Goal: Information Seeking & Learning: Learn about a topic

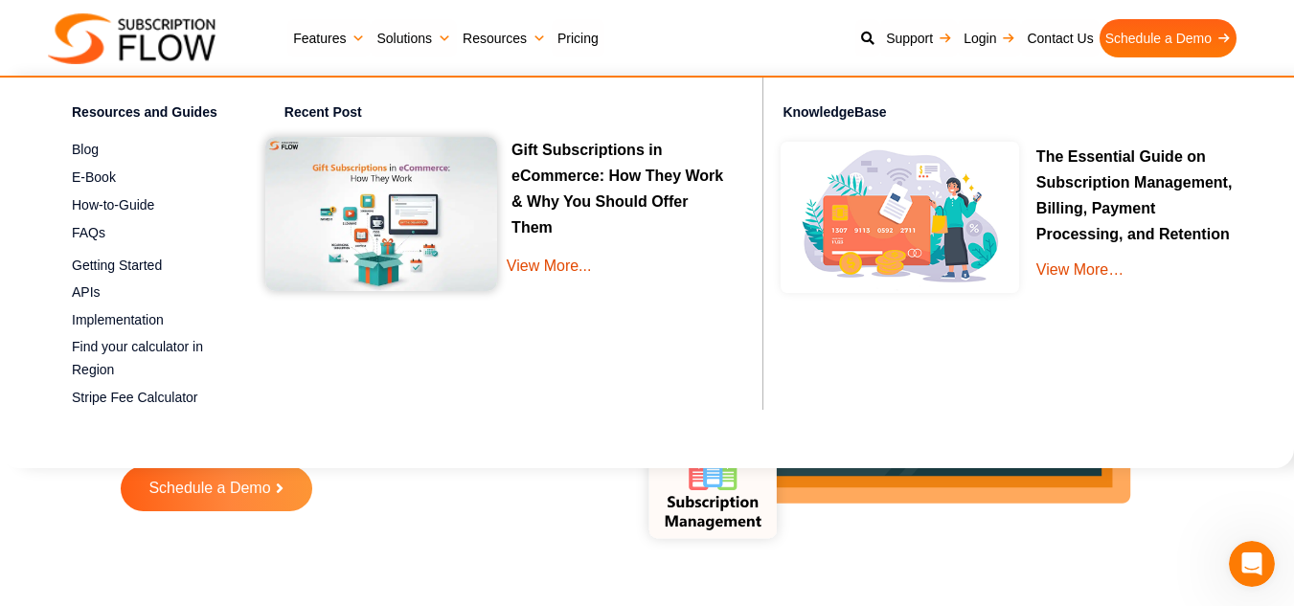
click at [458, 170] on img at bounding box center [381, 214] width 232 height 154
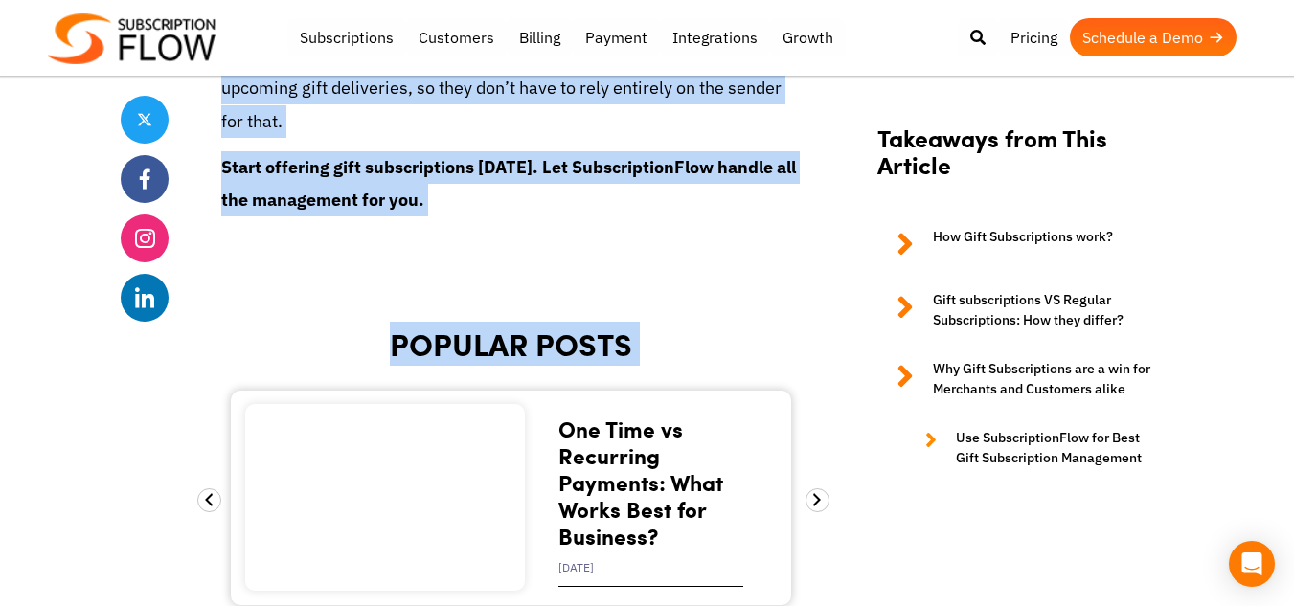
scroll to position [7376, 0]
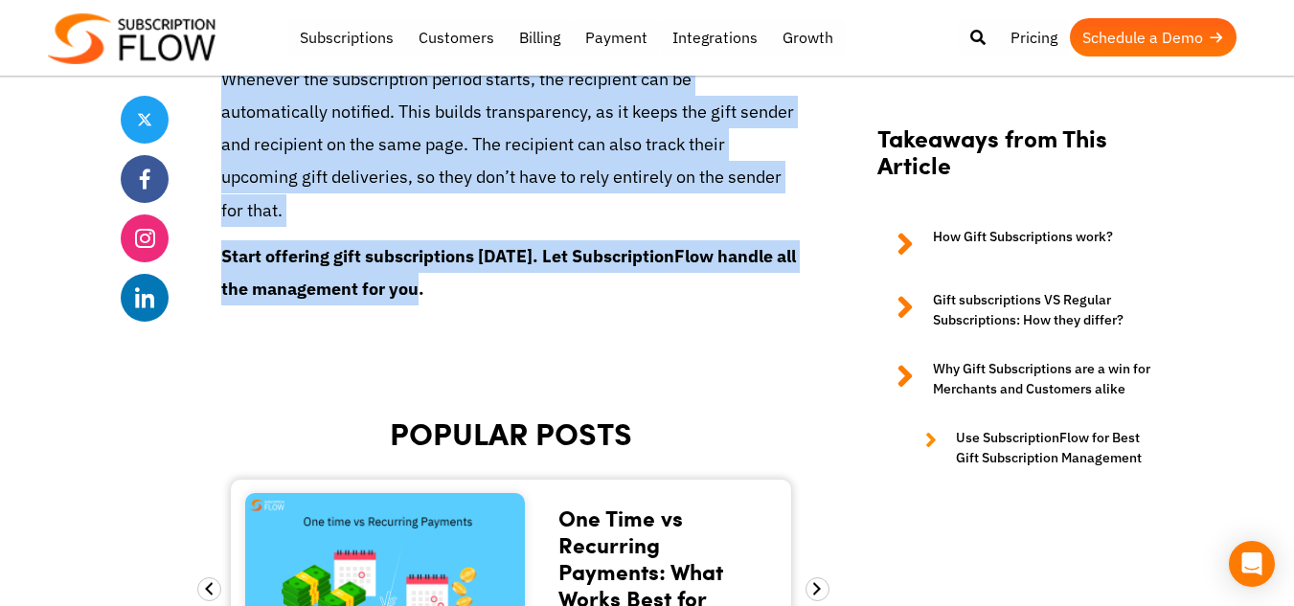
drag, startPoint x: 218, startPoint y: 346, endPoint x: 510, endPoint y: 299, distance: 295.0
copy article "Gift Subscriptions in eCommerce: How They Work & Why You Should Offer Them Oct …"
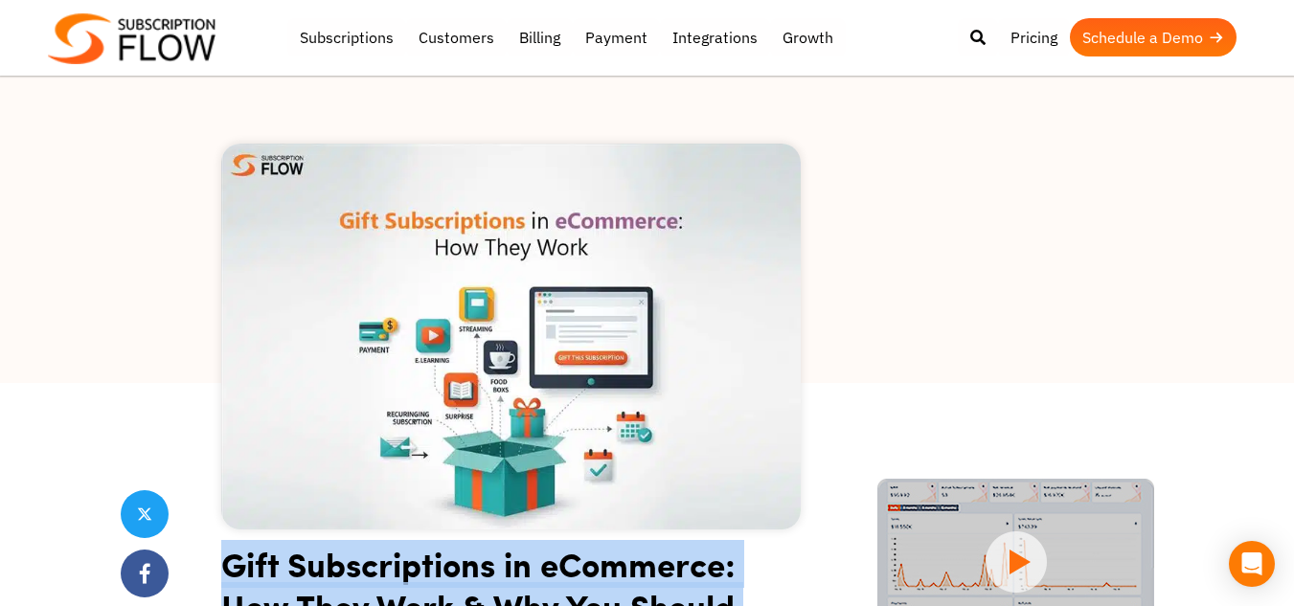
scroll to position [0, 0]
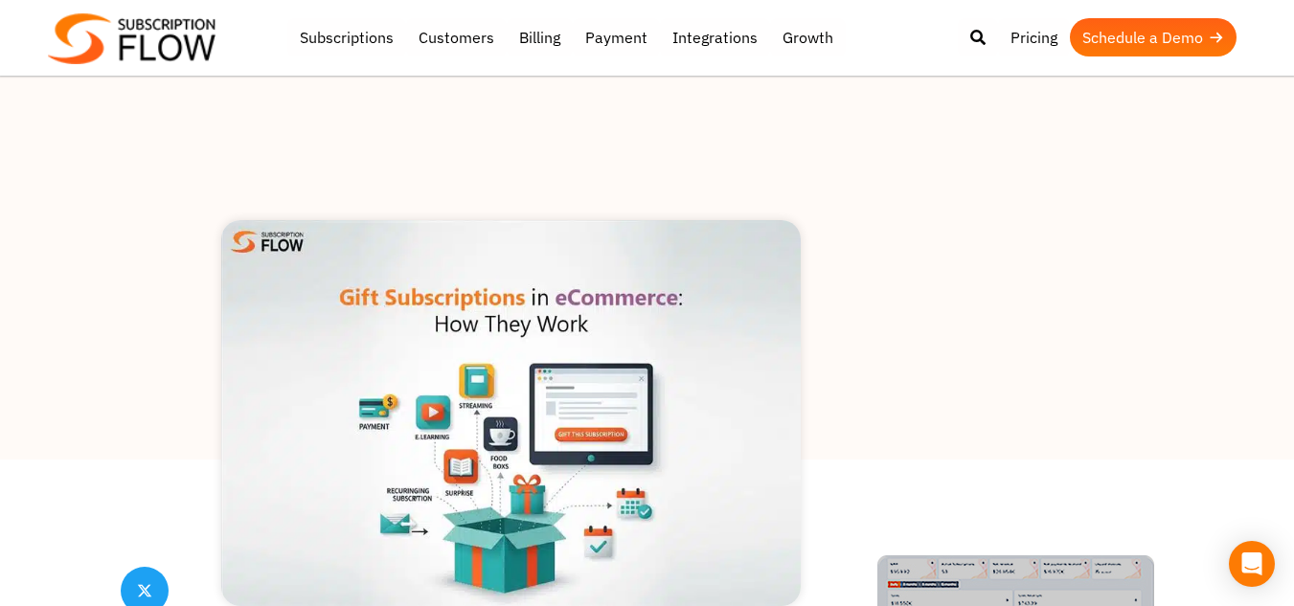
click at [1004, 285] on div at bounding box center [647, 268] width 1294 height 383
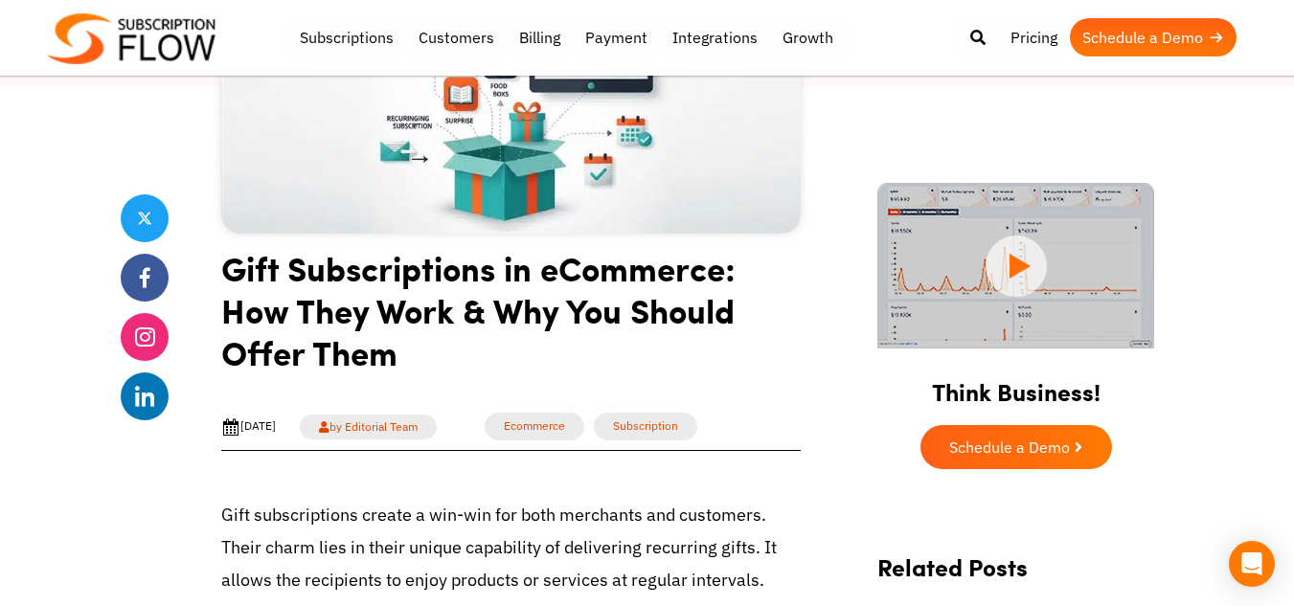
scroll to position [479, 0]
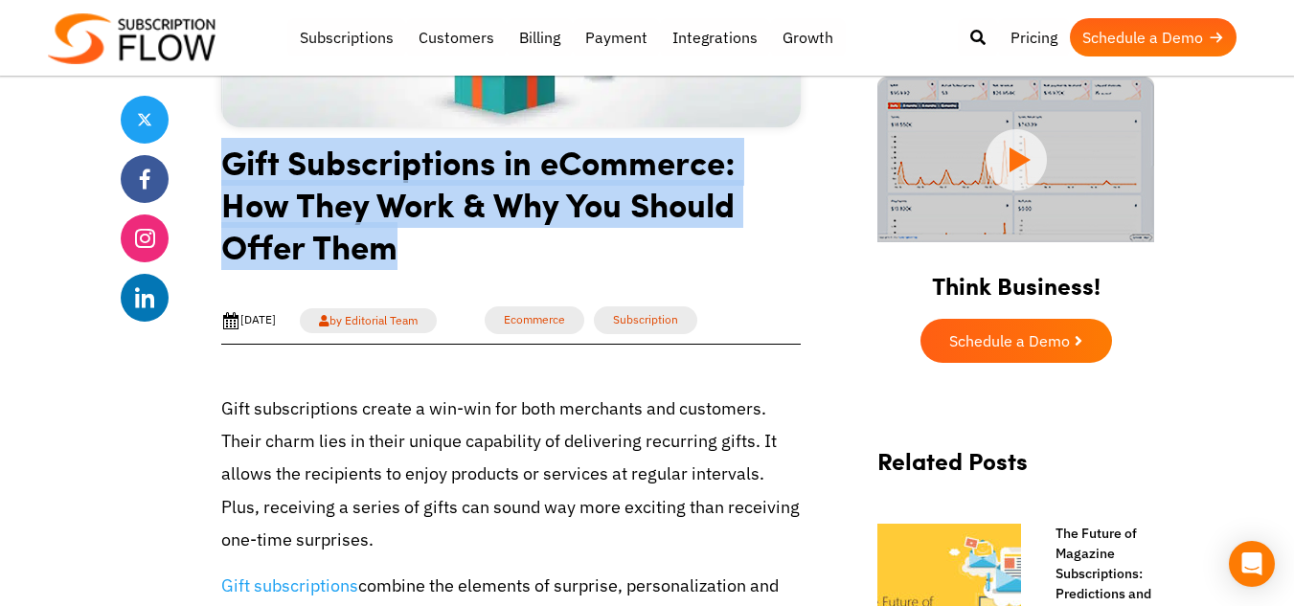
drag, startPoint x: 224, startPoint y: 160, endPoint x: 415, endPoint y: 249, distance: 210.4
click at [415, 249] on h1 "Gift Subscriptions in eCommerce: How They Work & Why You Should Offer Them" at bounding box center [511, 211] width 580 height 141
copy h1 "Gift Subscriptions in eCommerce: How They Work & Why You Should Offer Them"
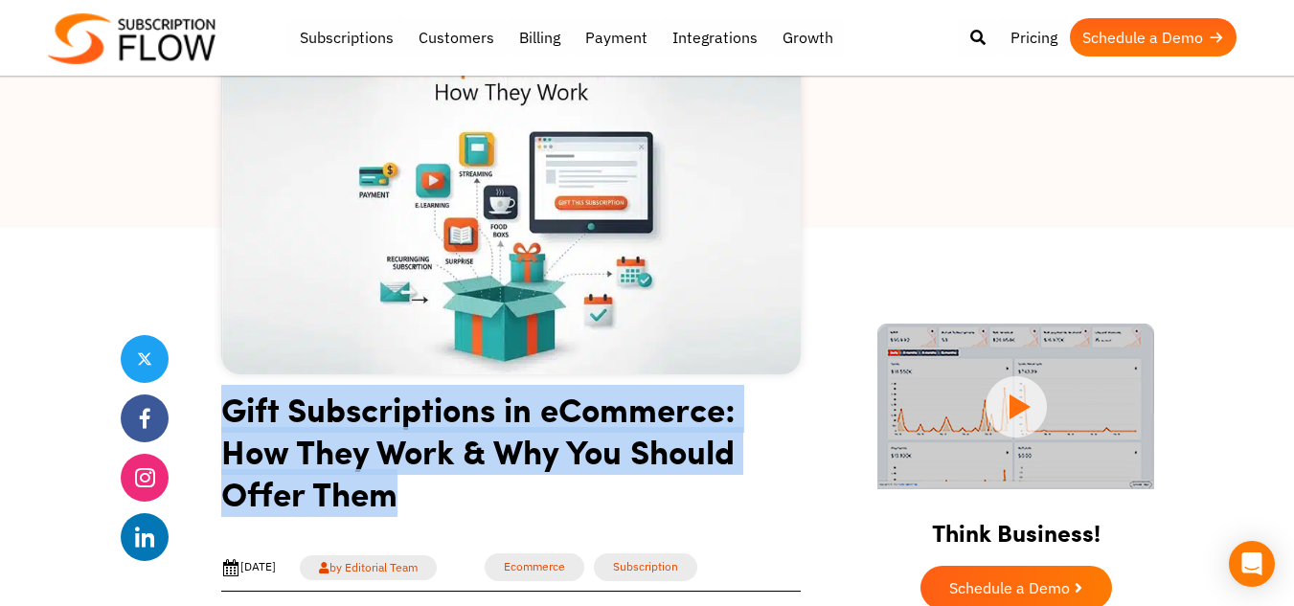
scroll to position [192, 0]
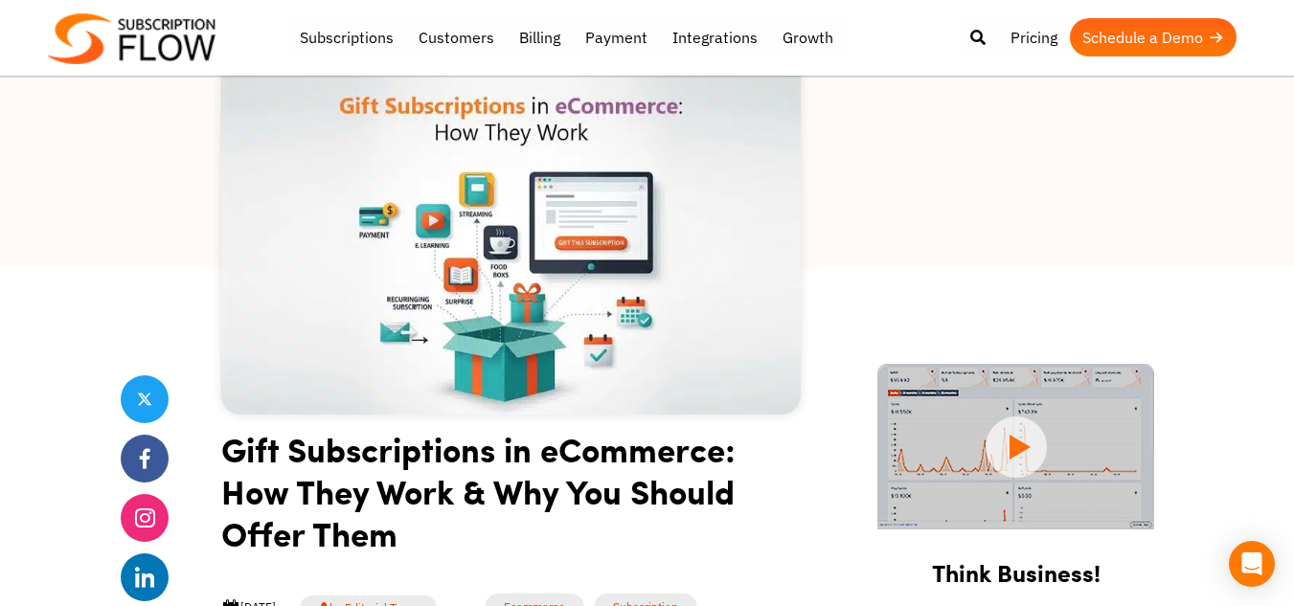
click at [838, 195] on div at bounding box center [647, 76] width 1294 height 383
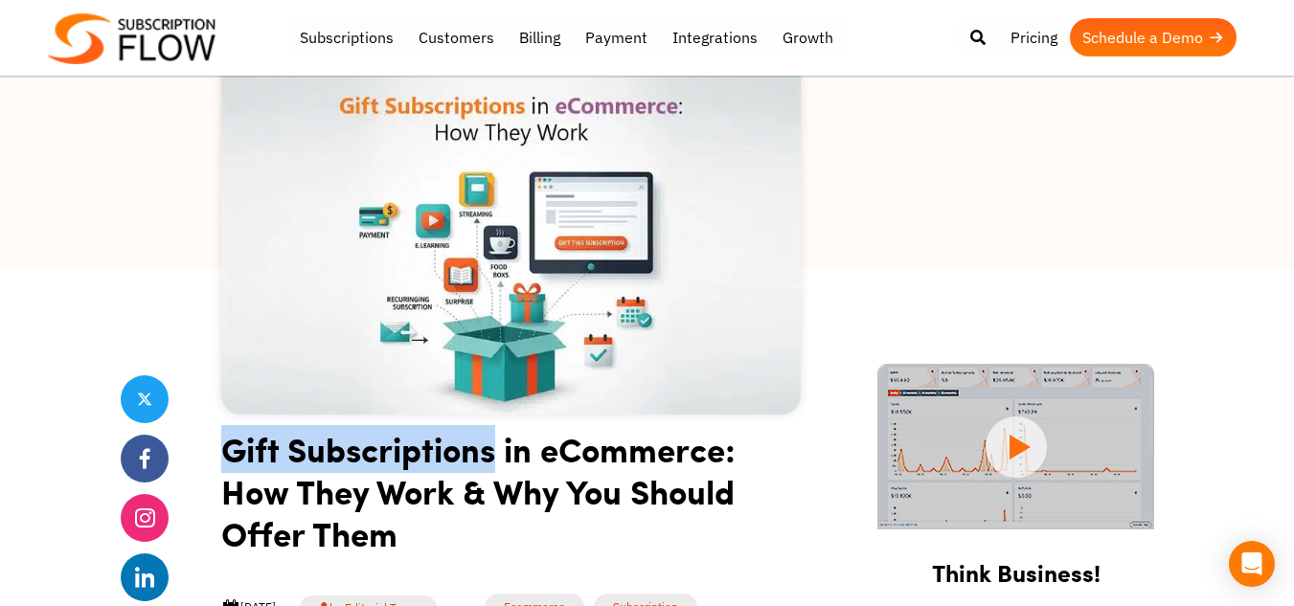
drag, startPoint x: 224, startPoint y: 446, endPoint x: 491, endPoint y: 444, distance: 267.3
click at [491, 444] on h1 "Gift Subscriptions in eCommerce: How They Work & Why You Should Offer Them" at bounding box center [511, 498] width 580 height 141
copy h1 "Gift Subscriptions"
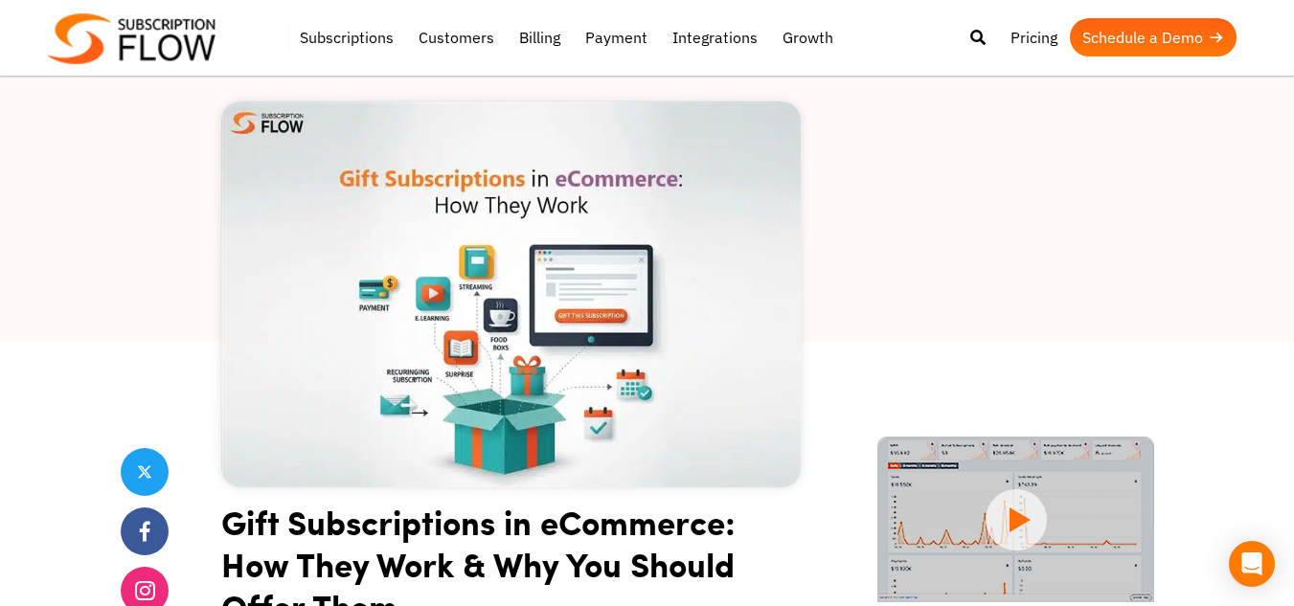
scroll to position [287, 0]
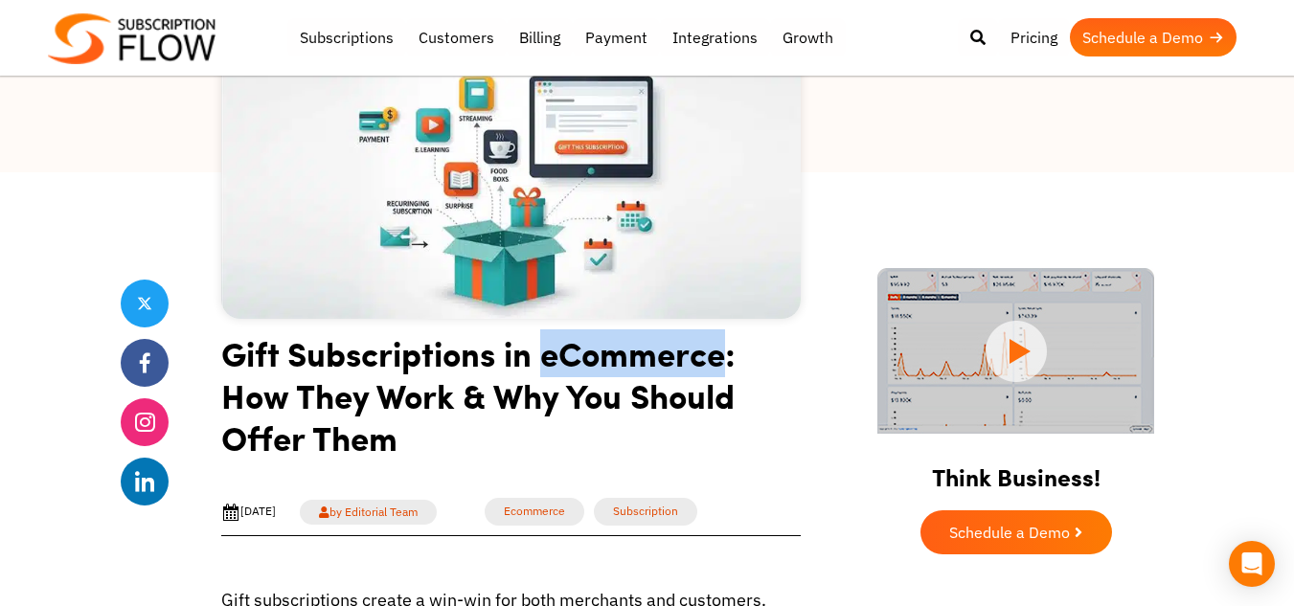
drag, startPoint x: 546, startPoint y: 355, endPoint x: 727, endPoint y: 350, distance: 181.1
click at [727, 350] on h1 "Gift Subscriptions in eCommerce: How They Work & Why You Should Offer Them" at bounding box center [511, 402] width 580 height 141
copy h1 "eCommerce"
